Goal: Transaction & Acquisition: Purchase product/service

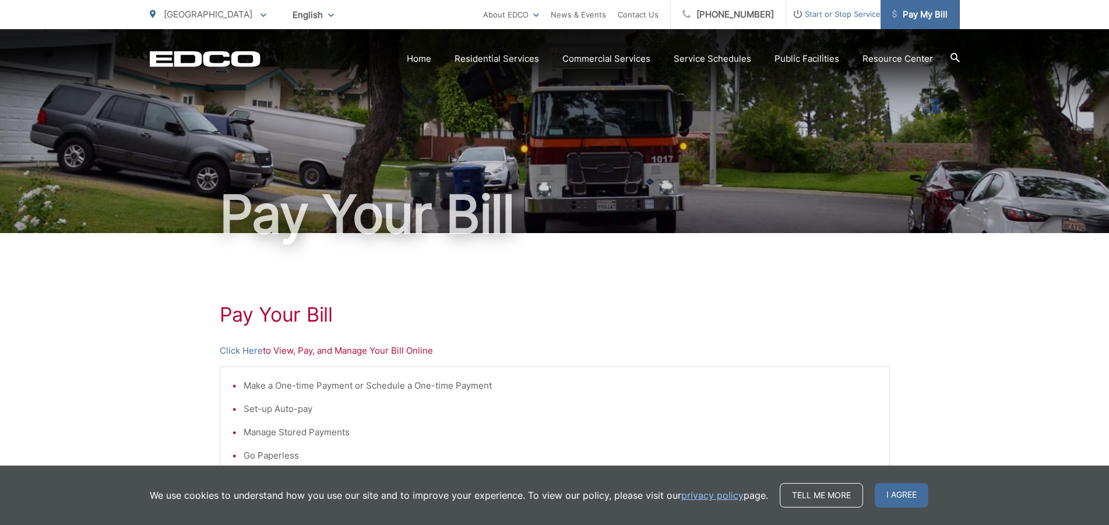
click at [926, 10] on span "Pay My Bill" at bounding box center [919, 15] width 55 height 14
click at [248, 348] on link "Click Here" at bounding box center [241, 351] width 43 height 14
click at [928, 10] on span "Pay My Bill" at bounding box center [919, 15] width 55 height 14
click at [240, 350] on link "Click Here" at bounding box center [241, 351] width 43 height 14
